Goal: Transaction & Acquisition: Purchase product/service

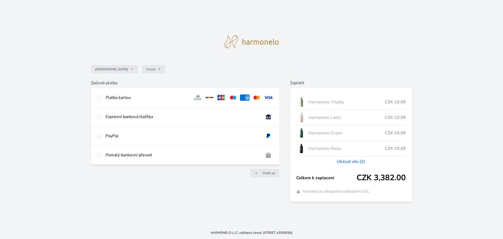
click at [108, 96] on div "Platba kartou" at bounding box center [147, 97] width 83 height 6
radio input "true"
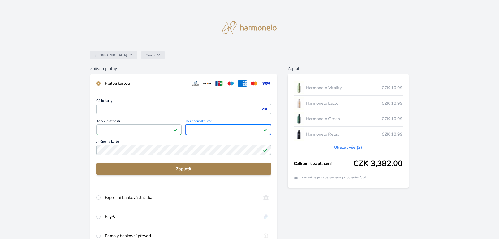
click at [190, 168] on span "Zaplatit" at bounding box center [184, 169] width 166 height 6
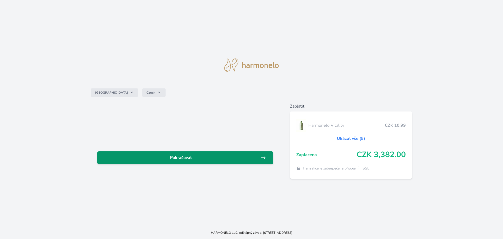
click at [190, 159] on span "Pokračovat" at bounding box center [180, 157] width 159 height 6
